Goal: Task Accomplishment & Management: Use online tool/utility

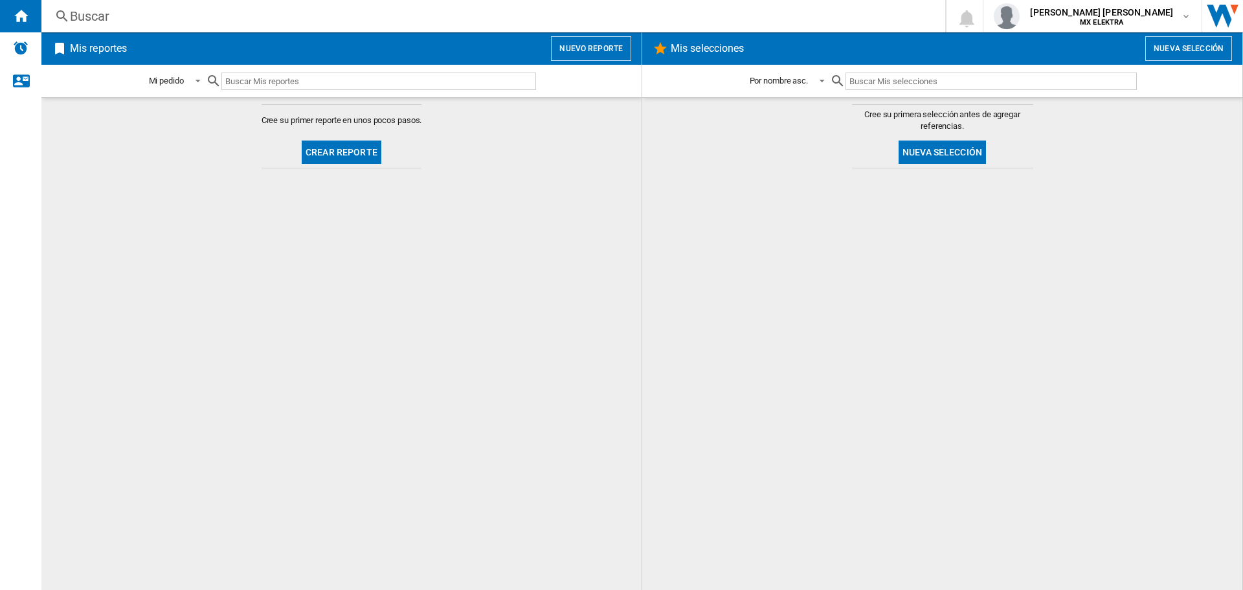
click at [594, 52] on button "Nuevo reporte" at bounding box center [591, 48] width 80 height 25
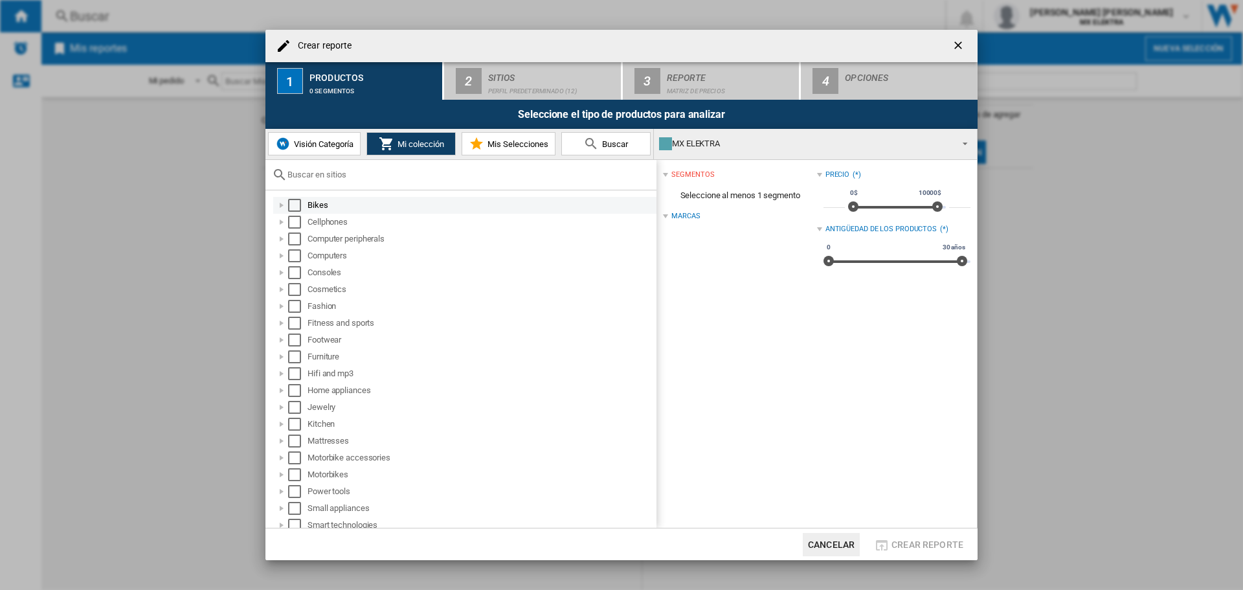
click at [296, 206] on div "Select" at bounding box center [294, 205] width 13 height 13
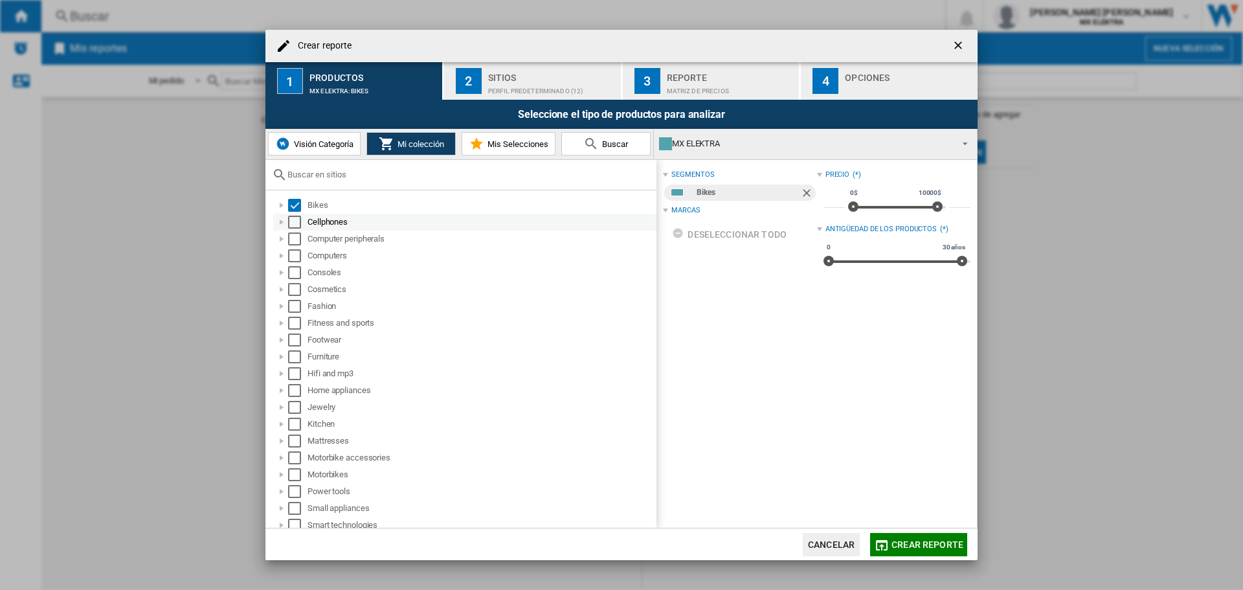
click at [297, 217] on div "Select" at bounding box center [294, 222] width 13 height 13
click at [297, 239] on div "Select" at bounding box center [294, 238] width 13 height 13
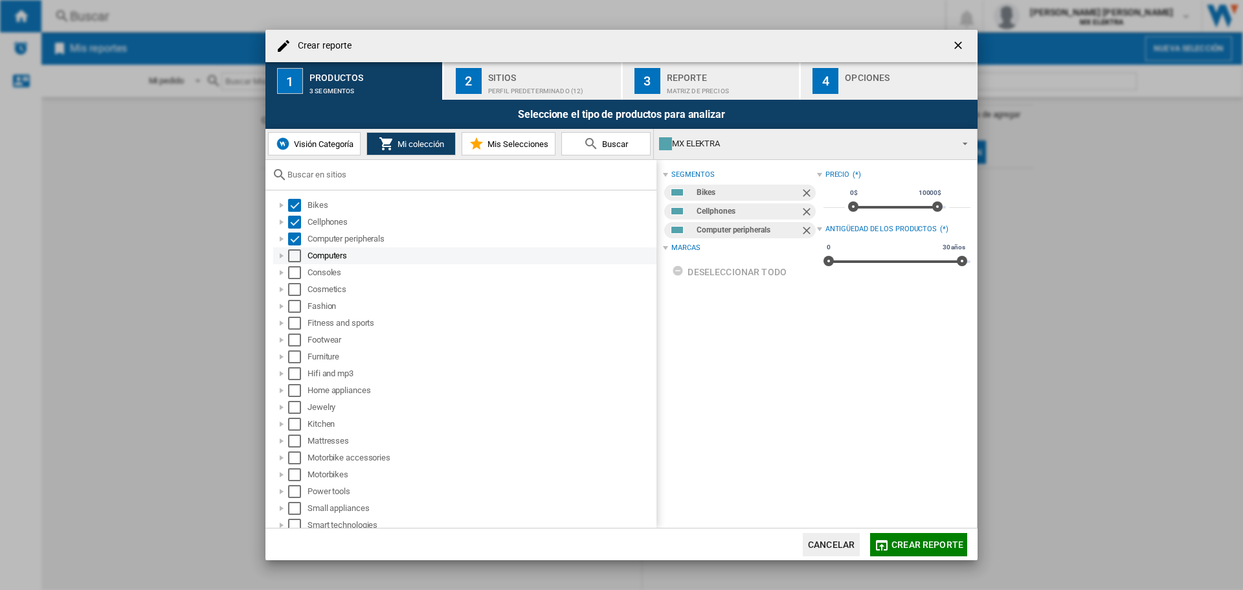
click at [296, 254] on div "Select" at bounding box center [294, 255] width 13 height 13
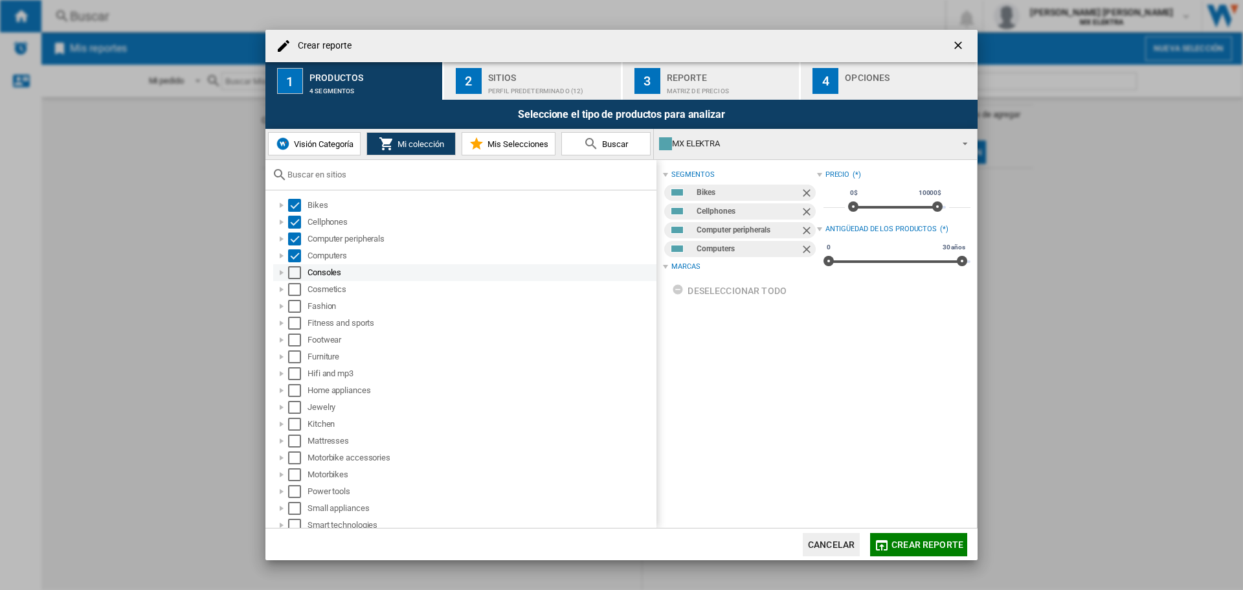
click at [301, 271] on md-checkbox "Select" at bounding box center [297, 272] width 19 height 13
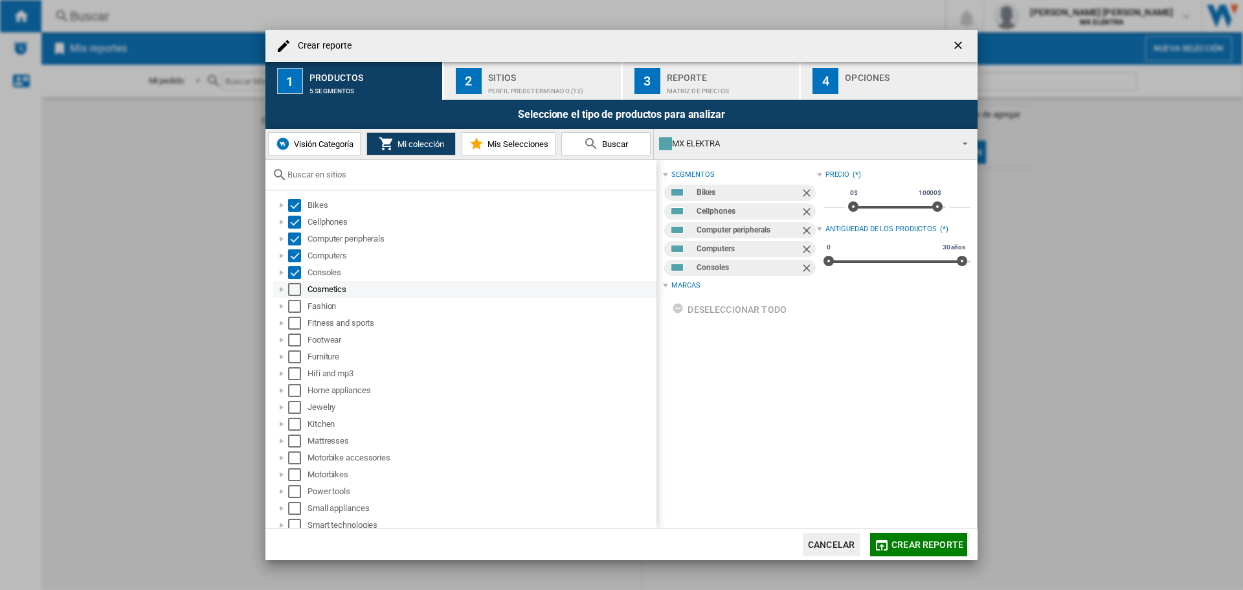
click at [296, 291] on div "Select" at bounding box center [294, 289] width 13 height 13
click at [295, 302] on div "Select" at bounding box center [294, 306] width 13 height 13
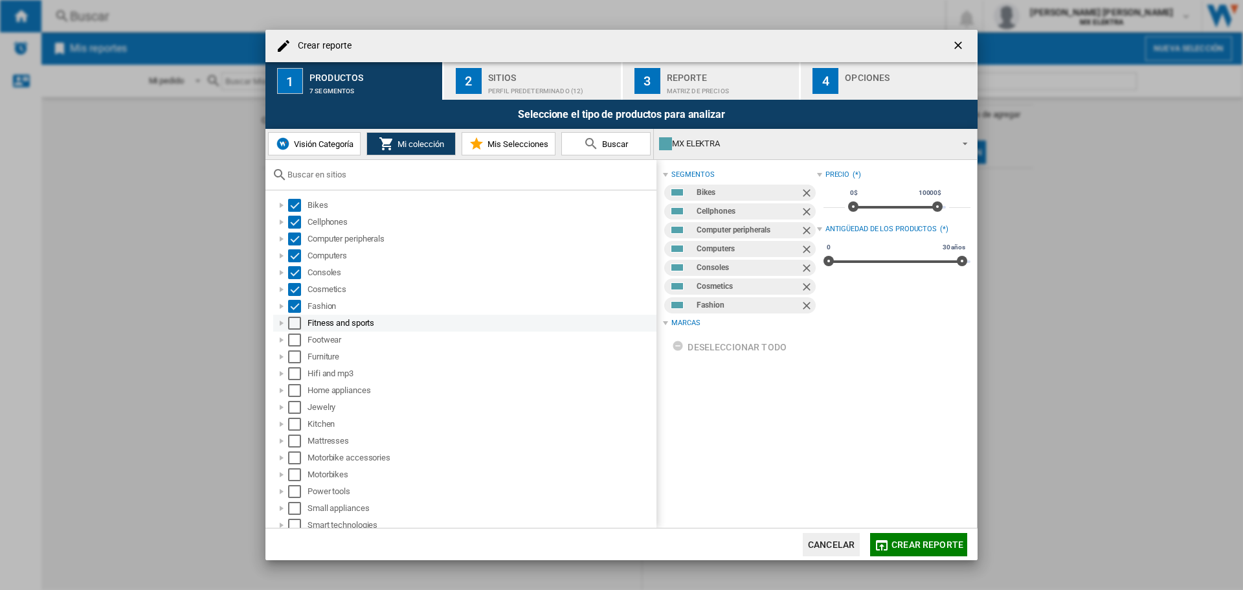
click at [296, 326] on div "Select" at bounding box center [294, 323] width 13 height 13
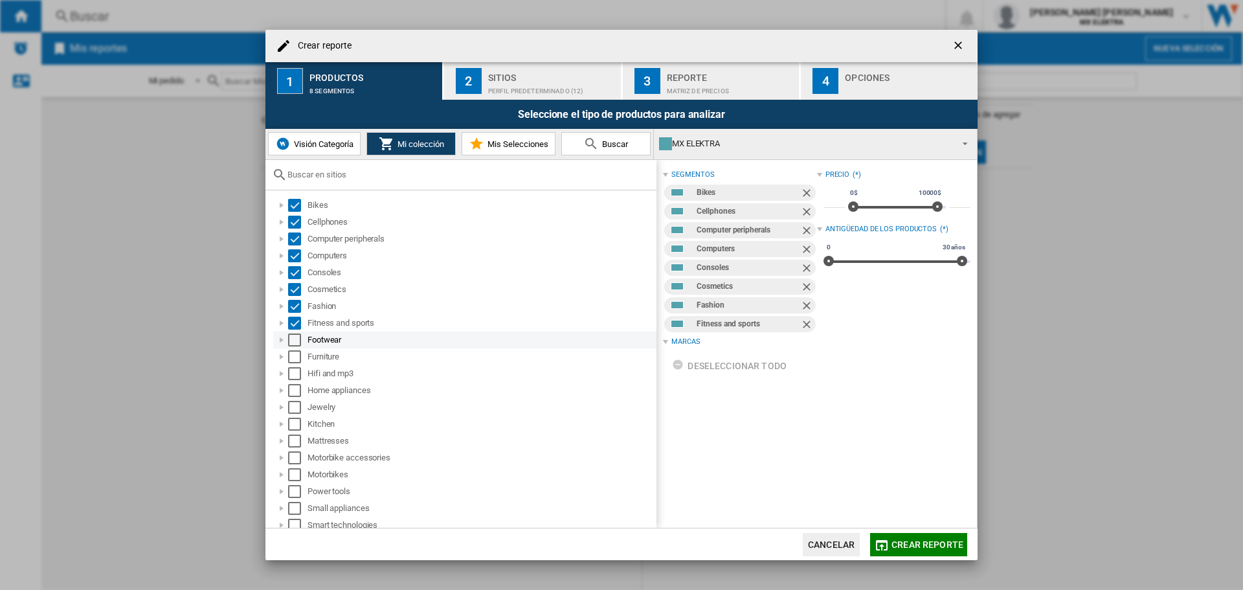
click at [296, 340] on div "Select" at bounding box center [294, 339] width 13 height 13
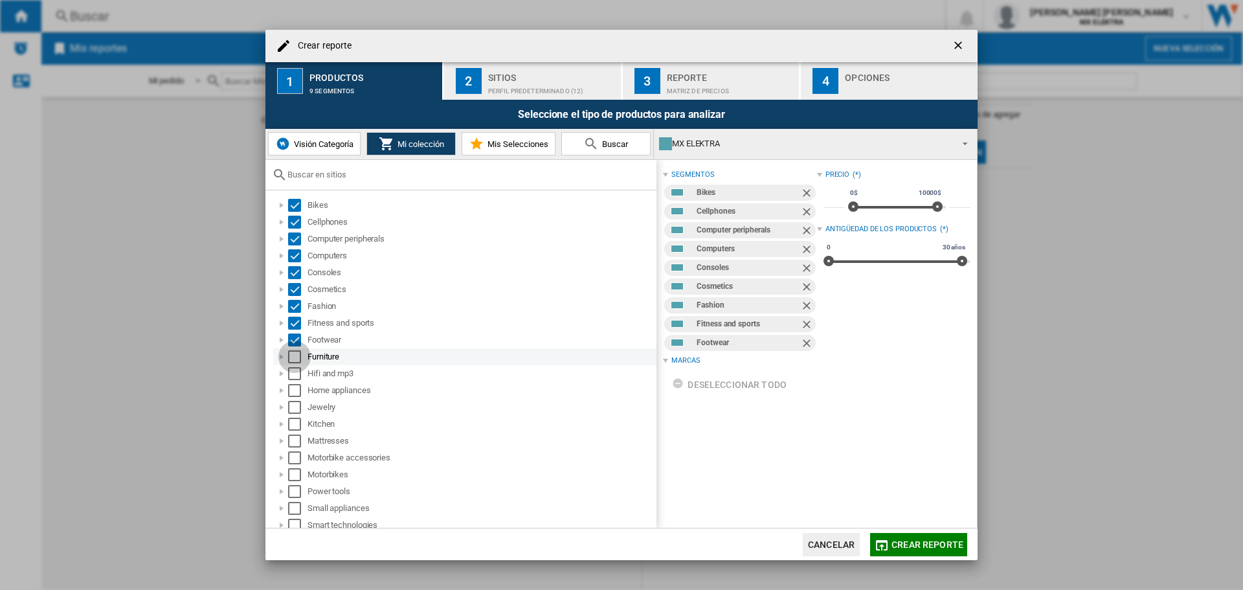
click at [294, 356] on div "Select" at bounding box center [294, 356] width 13 height 13
click at [293, 374] on div "Select" at bounding box center [294, 373] width 13 height 13
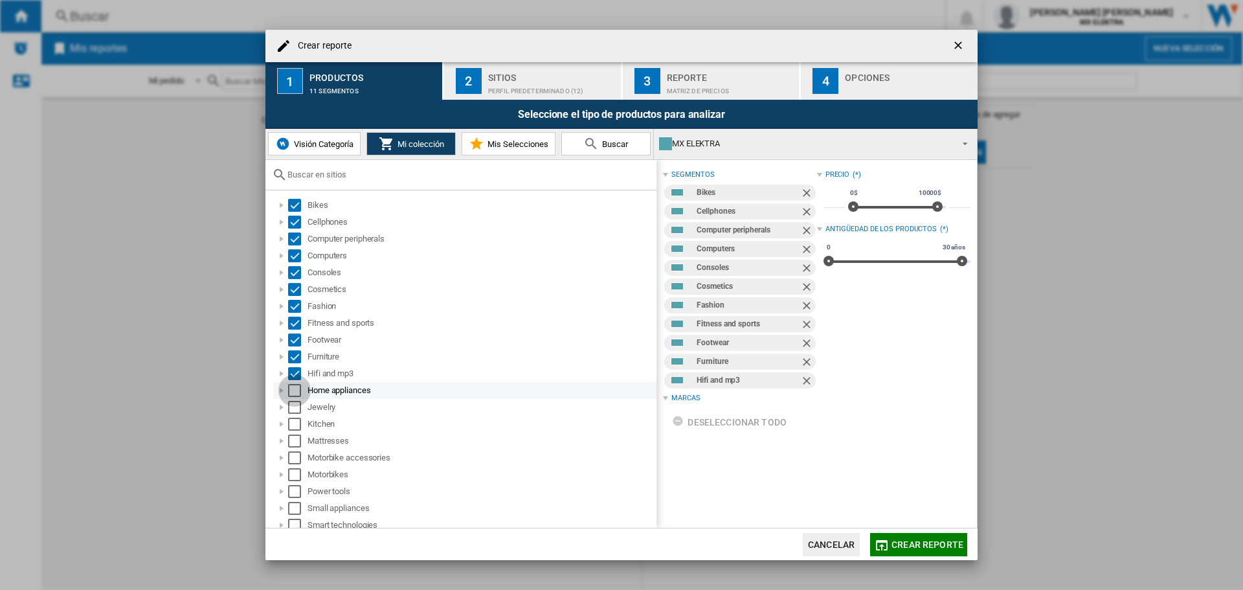
click at [294, 386] on div "Select" at bounding box center [294, 390] width 13 height 13
click at [292, 414] on div "Jewelry" at bounding box center [464, 407] width 383 height 17
click at [294, 410] on div "Select" at bounding box center [294, 407] width 13 height 13
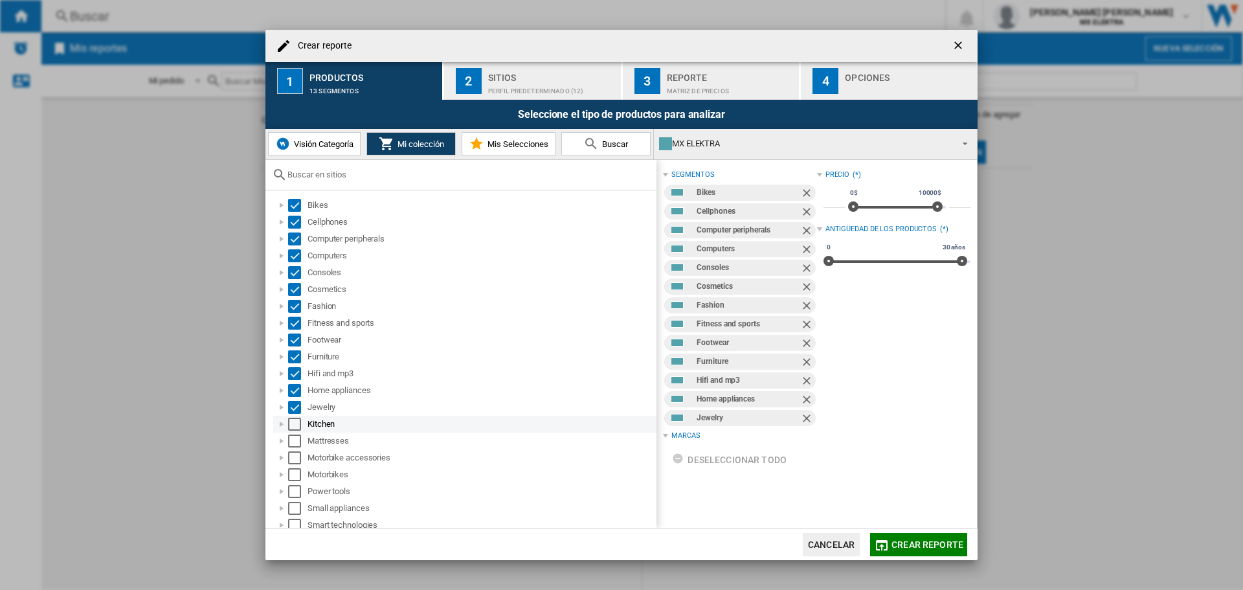
click at [294, 420] on div "Select" at bounding box center [294, 423] width 13 height 13
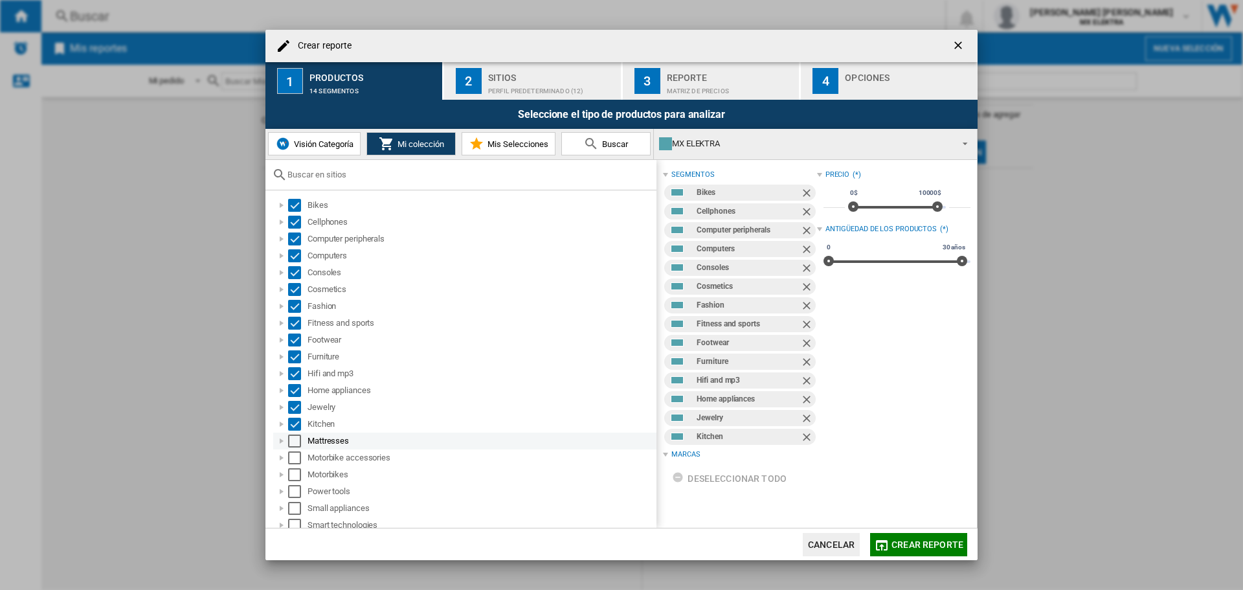
click at [294, 439] on div "Select" at bounding box center [294, 440] width 13 height 13
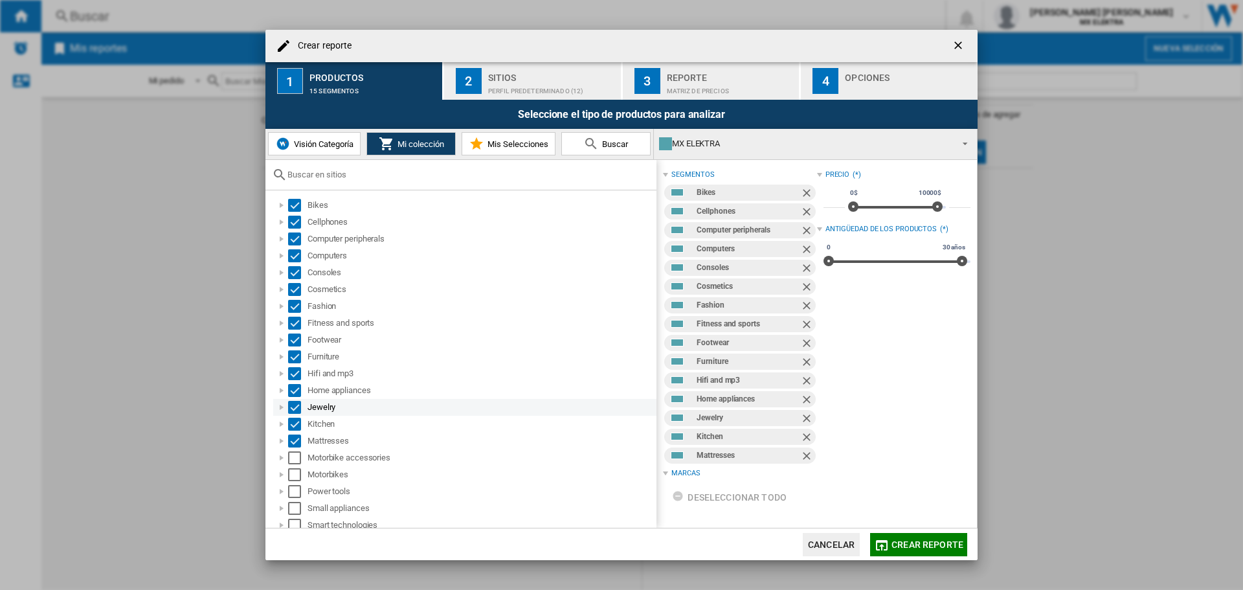
scroll to position [123, 0]
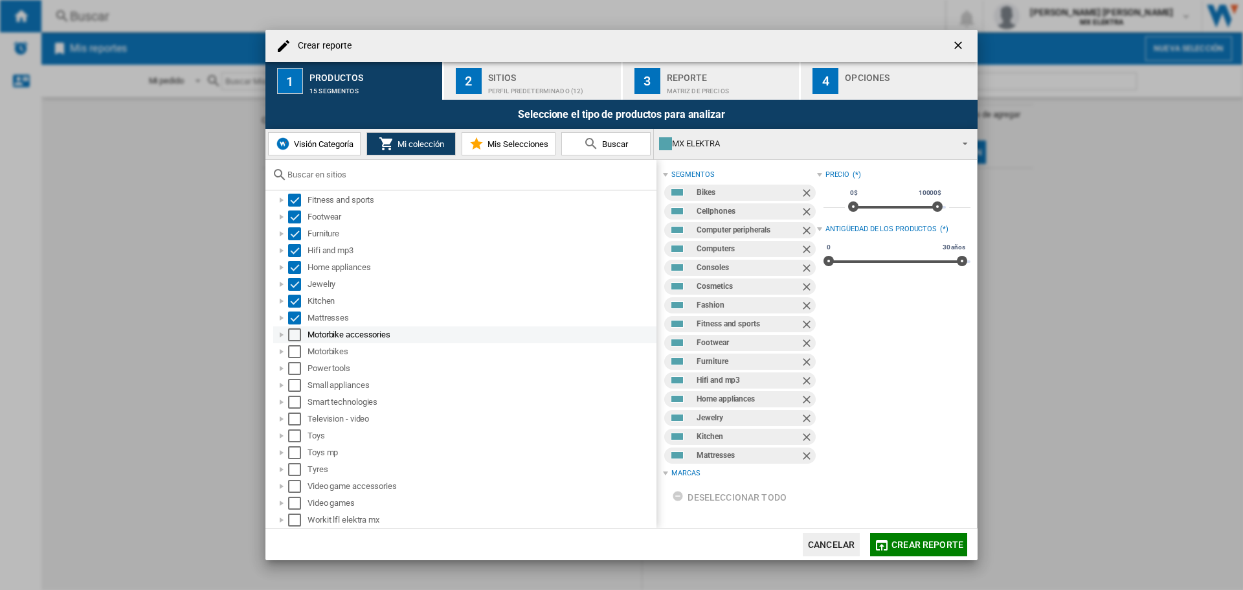
click at [298, 331] on div "Select" at bounding box center [294, 334] width 13 height 13
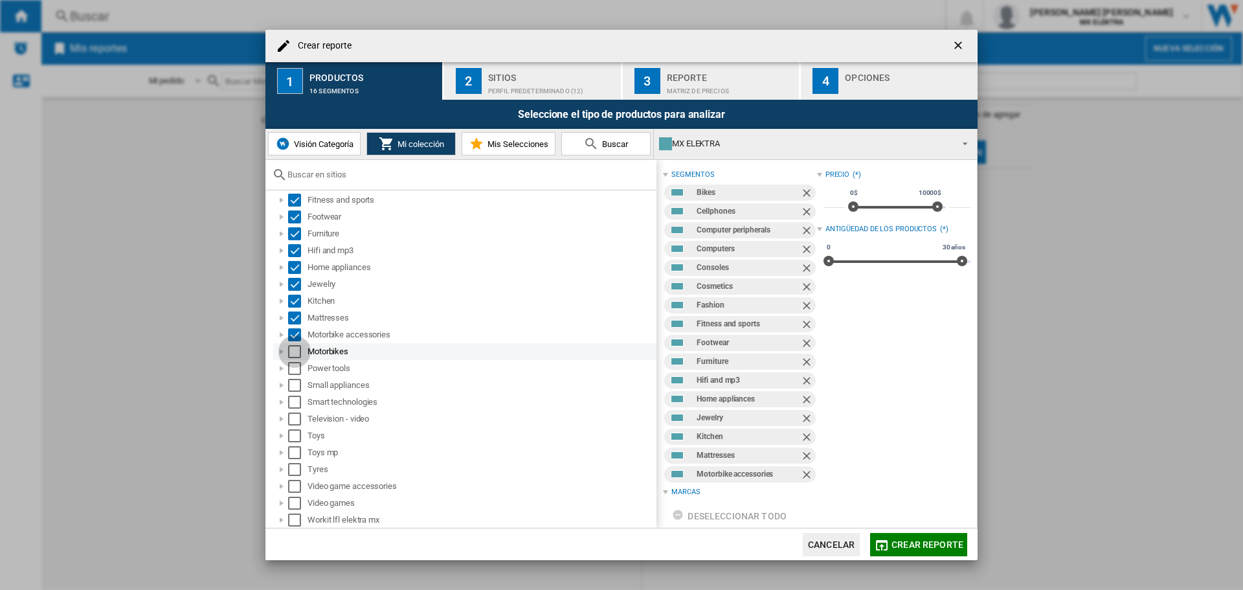
click at [298, 347] on div "Select" at bounding box center [294, 351] width 13 height 13
click at [295, 375] on div "Power tools" at bounding box center [464, 368] width 383 height 17
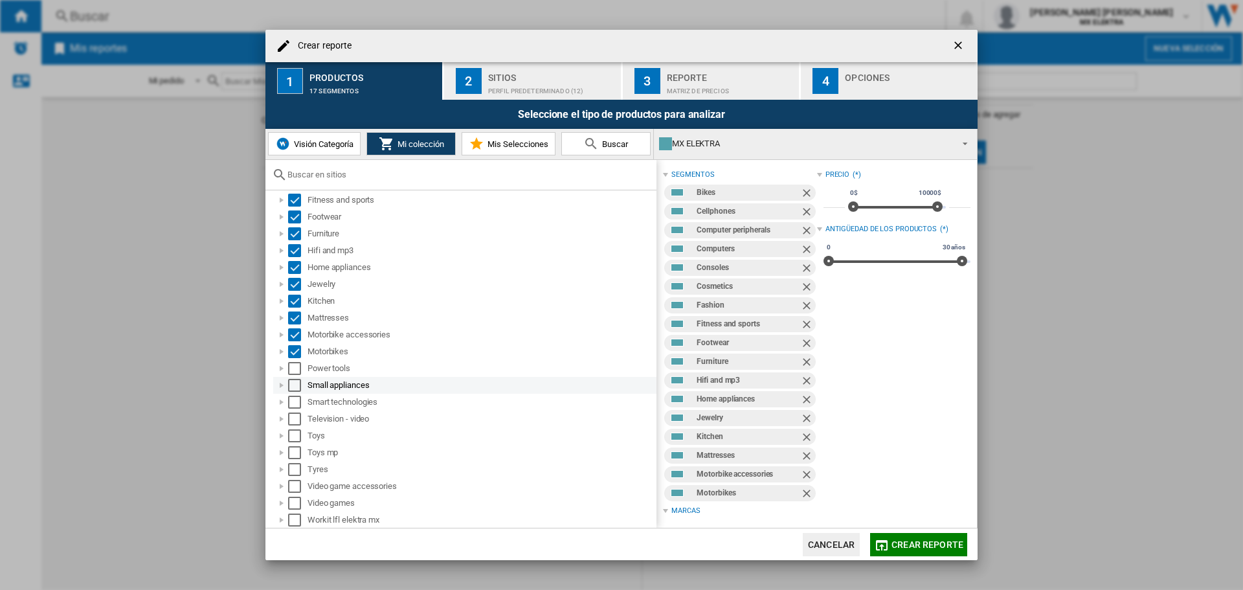
drag, startPoint x: 295, startPoint y: 372, endPoint x: 296, endPoint y: 383, distance: 11.0
click at [294, 372] on div "Select" at bounding box center [294, 368] width 13 height 13
click at [296, 388] on div "Select" at bounding box center [294, 385] width 13 height 13
click at [294, 406] on div "Select" at bounding box center [294, 401] width 13 height 13
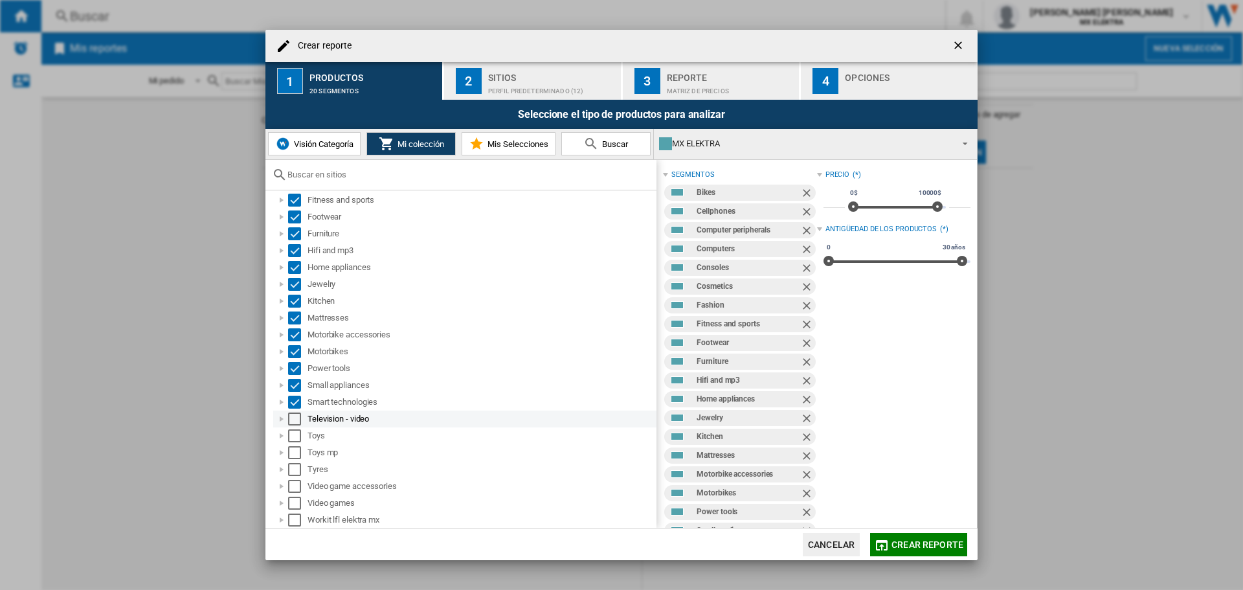
click at [295, 419] on div "Select" at bounding box center [294, 418] width 13 height 13
click at [295, 430] on div "Select" at bounding box center [294, 435] width 13 height 13
click at [297, 455] on div "Select" at bounding box center [294, 452] width 13 height 13
click at [294, 461] on div "Select" at bounding box center [294, 469] width 13 height 13
click at [292, 461] on div "Select" at bounding box center [294, 486] width 13 height 13
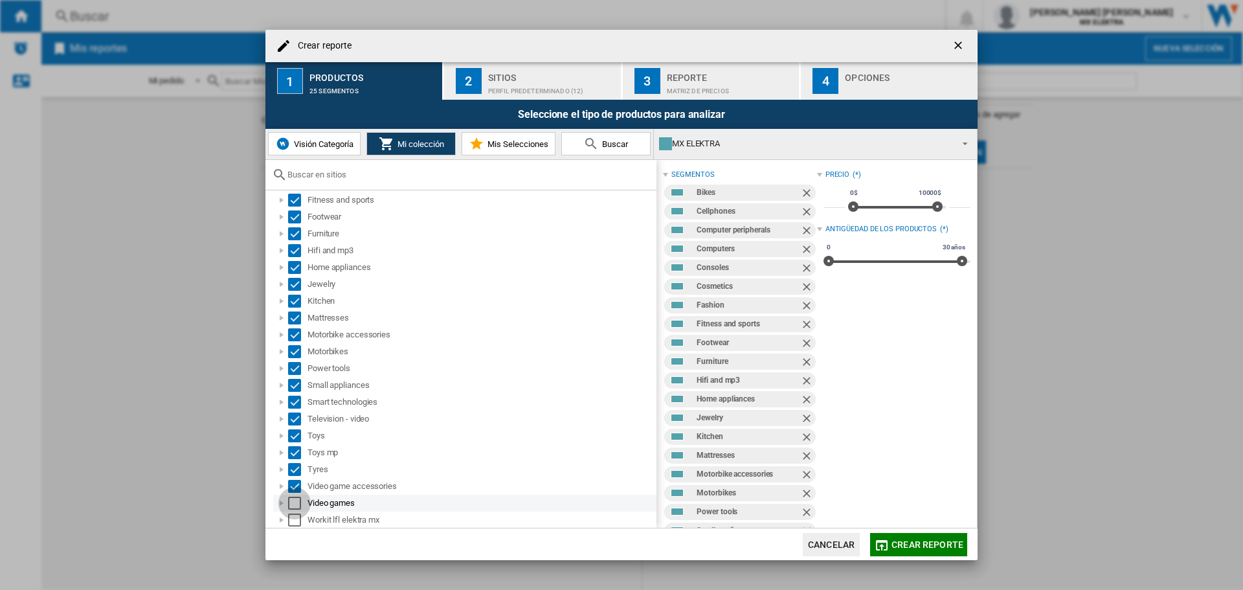
click at [293, 461] on div "Select" at bounding box center [294, 502] width 13 height 13
click at [294, 461] on div "Select" at bounding box center [294, 519] width 13 height 13
click at [517, 96] on button "2 Sitios Perfil predeterminado (12)" at bounding box center [533, 81] width 178 height 38
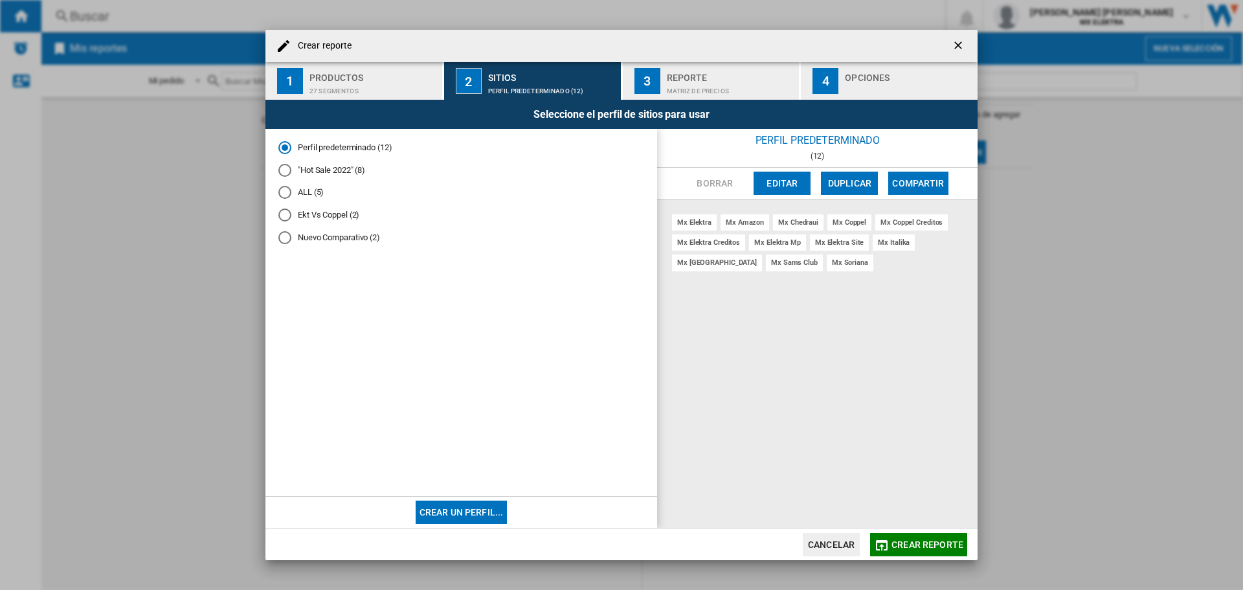
click at [329, 164] on md-radio-button ""Hot Sale 2022" (8)" at bounding box center [461, 170] width 366 height 12
click at [876, 461] on button "Crear reporte" at bounding box center [918, 544] width 97 height 23
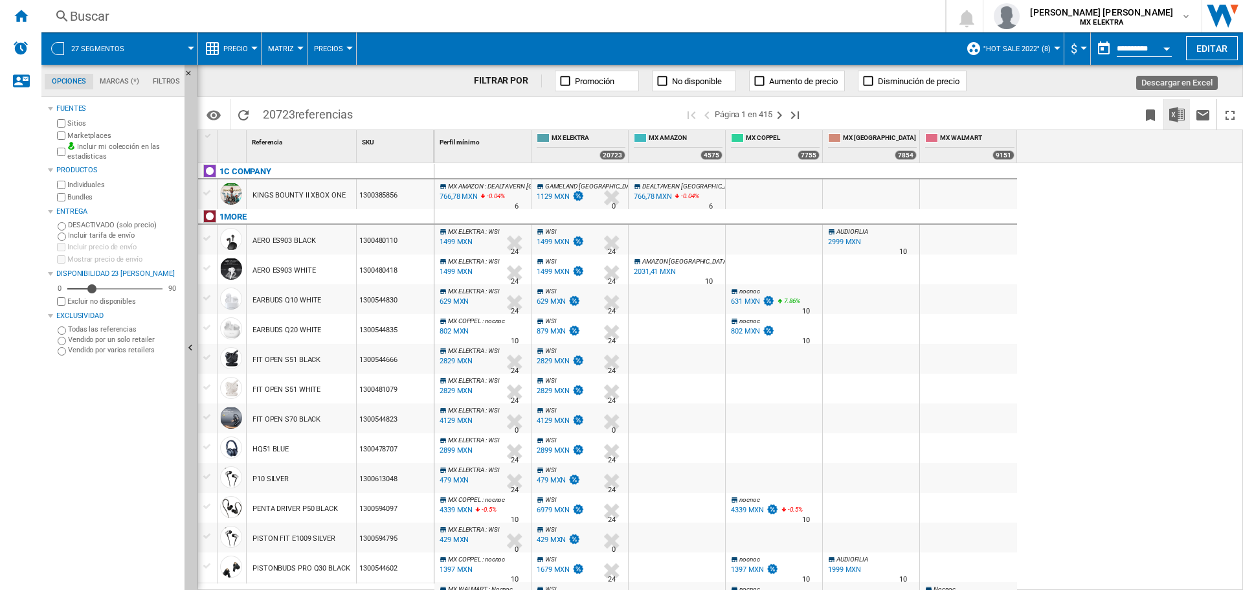
click at [876, 111] on button "Descargar en Excel" at bounding box center [1177, 114] width 26 height 30
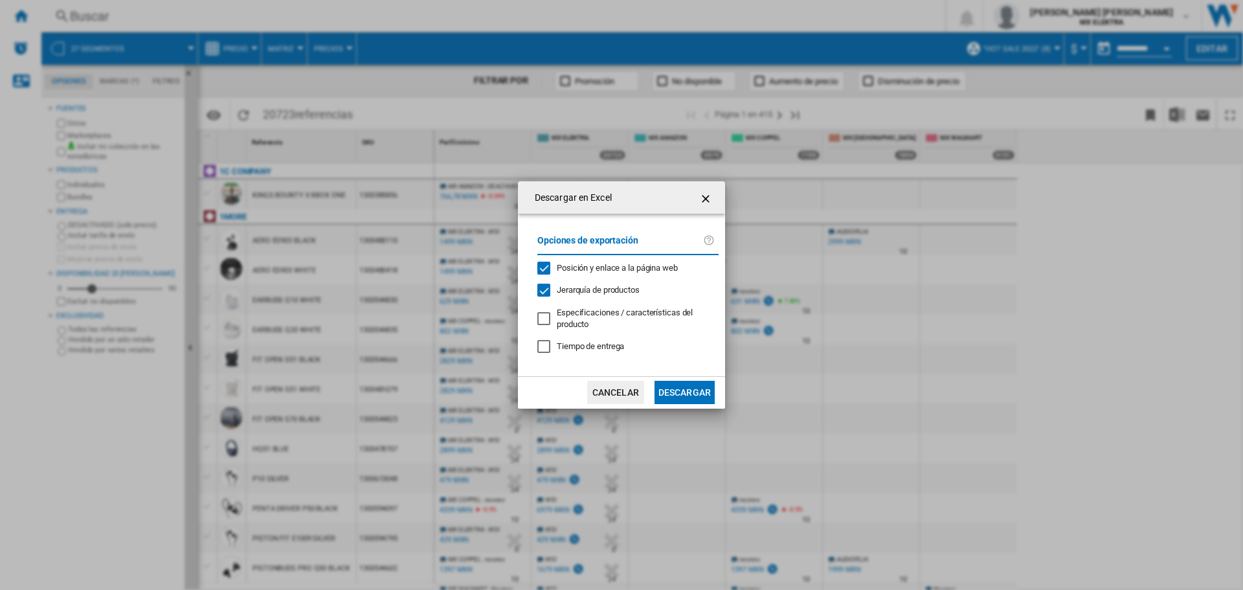
click at [691, 390] on button "Descargar" at bounding box center [684, 392] width 60 height 23
